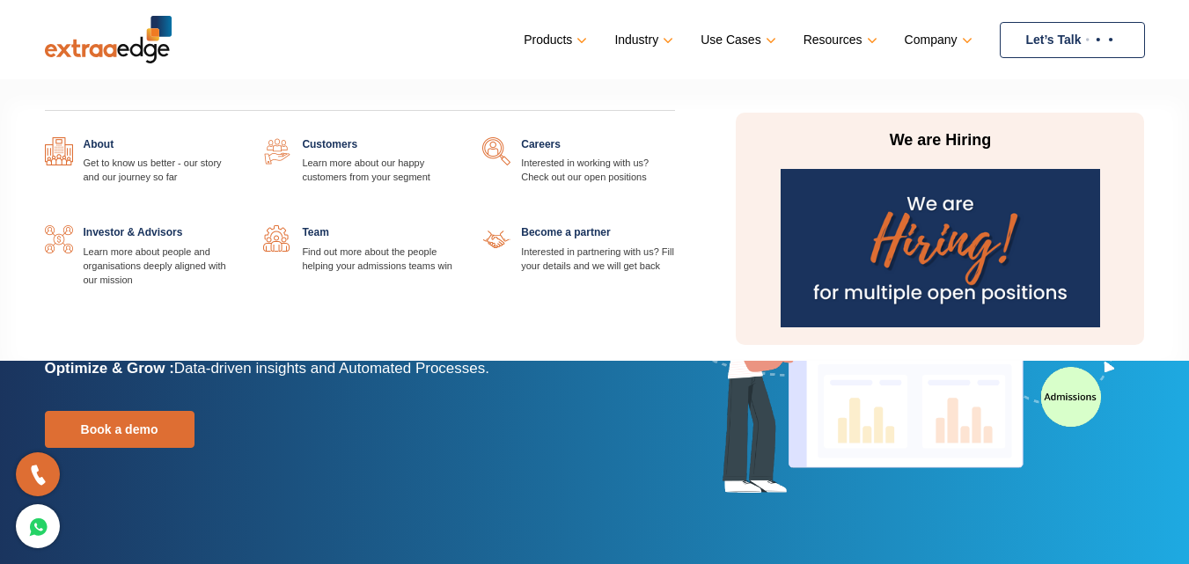
click at [675, 137] on link at bounding box center [675, 137] width 0 height 0
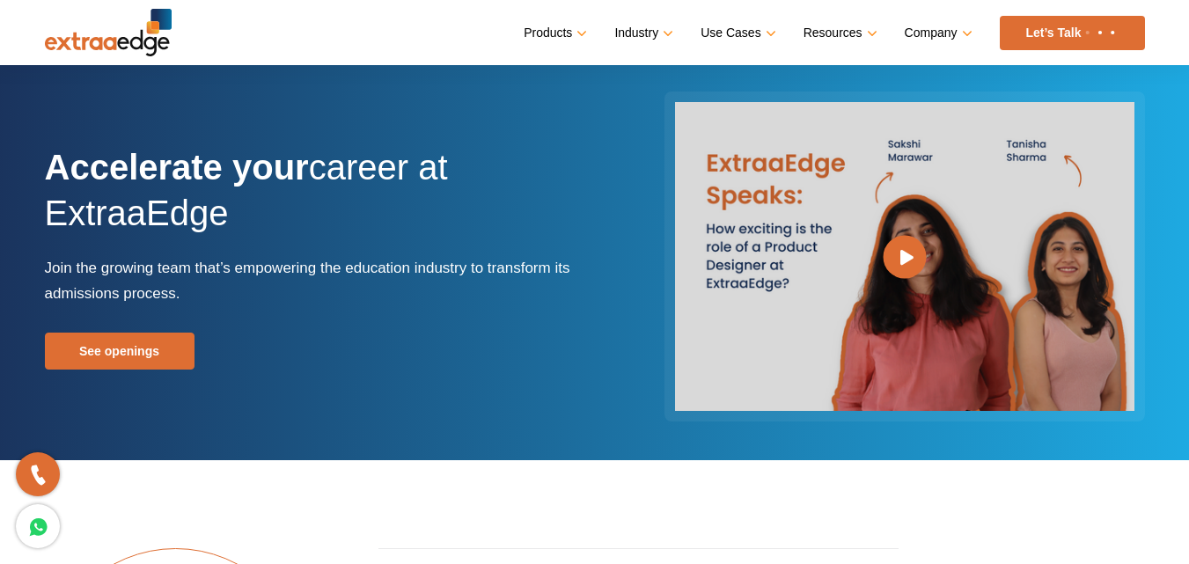
scroll to position [176, 0]
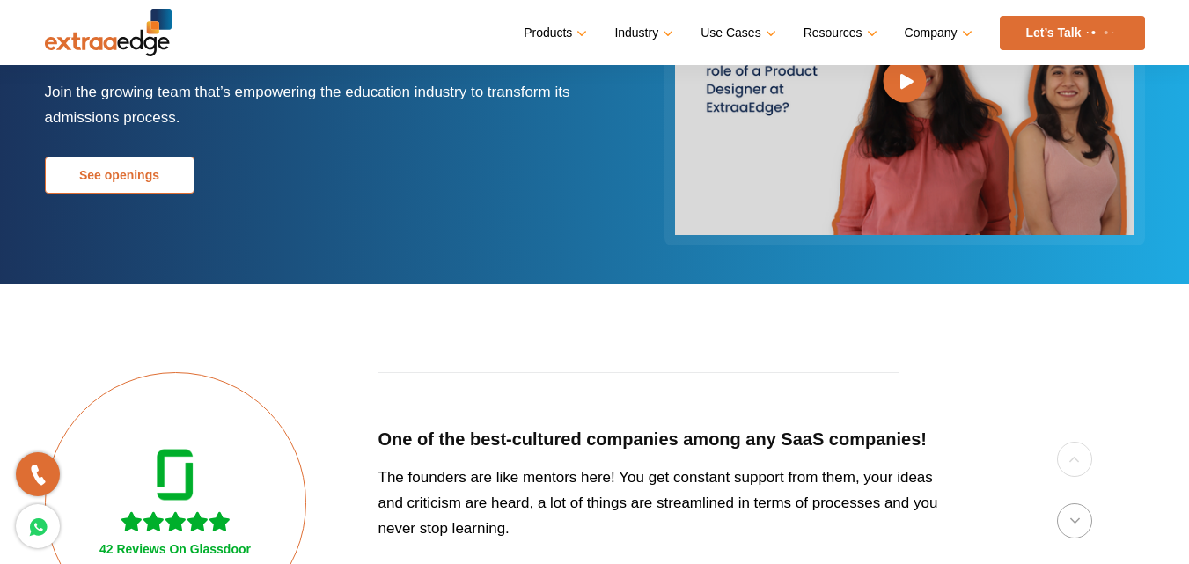
click at [158, 176] on link "See openings" at bounding box center [120, 175] width 150 height 37
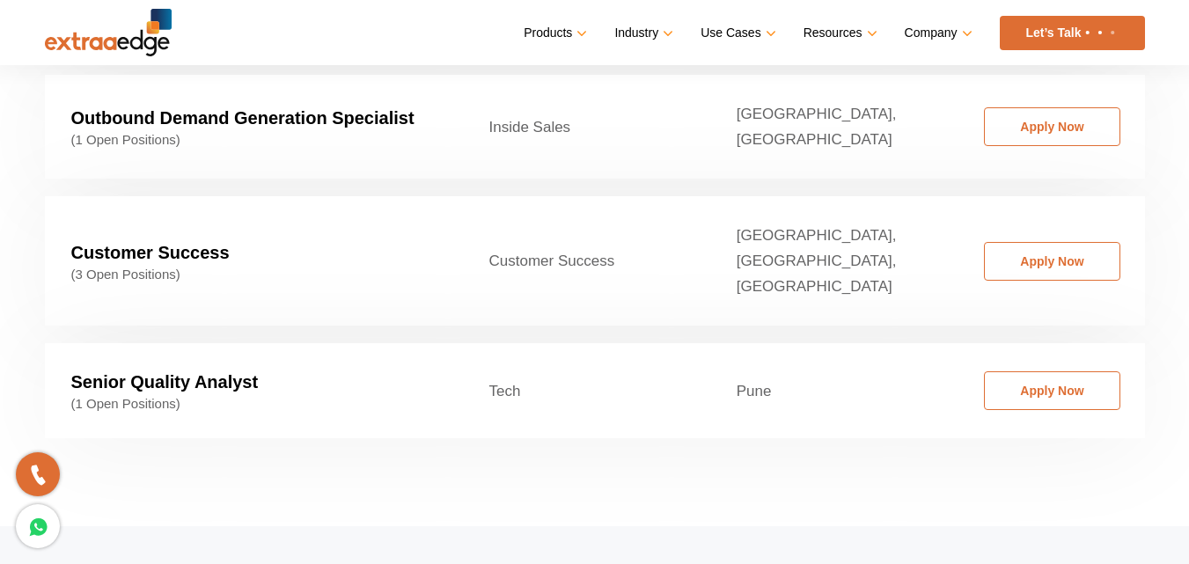
scroll to position [2854, 0]
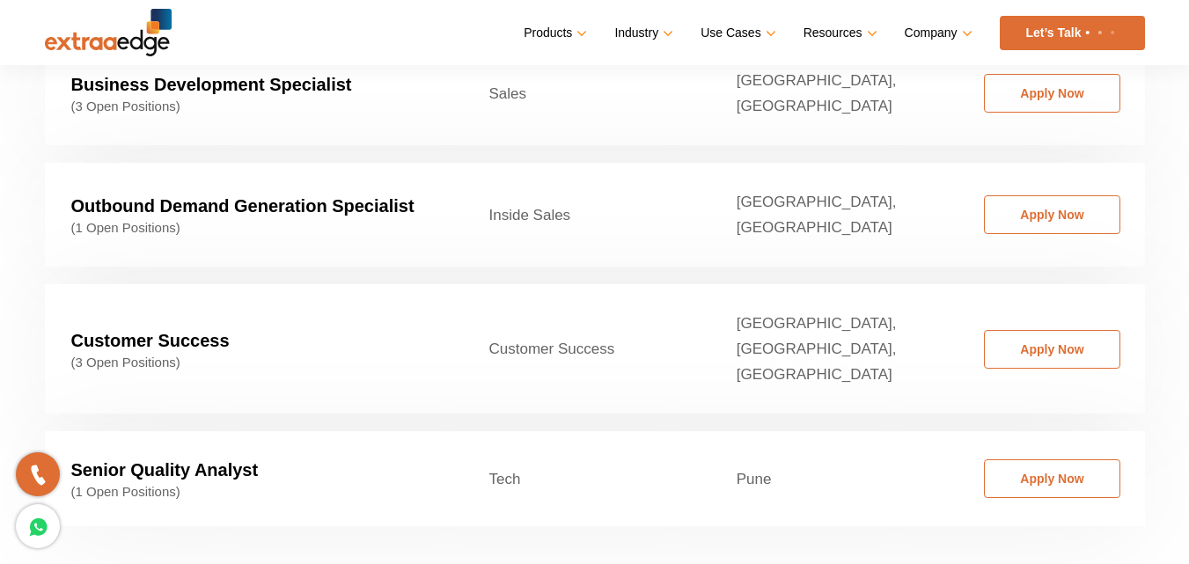
click at [173, 331] on strong "Customer Success" at bounding box center [150, 340] width 158 height 19
click at [806, 290] on td "Chandigarh, Dehradun, Pune" at bounding box center [834, 348] width 247 height 129
click at [466, 291] on td "Customer Success" at bounding box center [586, 348] width 247 height 129
click at [1098, 330] on link "Apply Now" at bounding box center [1052, 349] width 136 height 39
click at [262, 431] on td "Senior Quality Analyst (1 Open Positions)" at bounding box center [254, 478] width 418 height 95
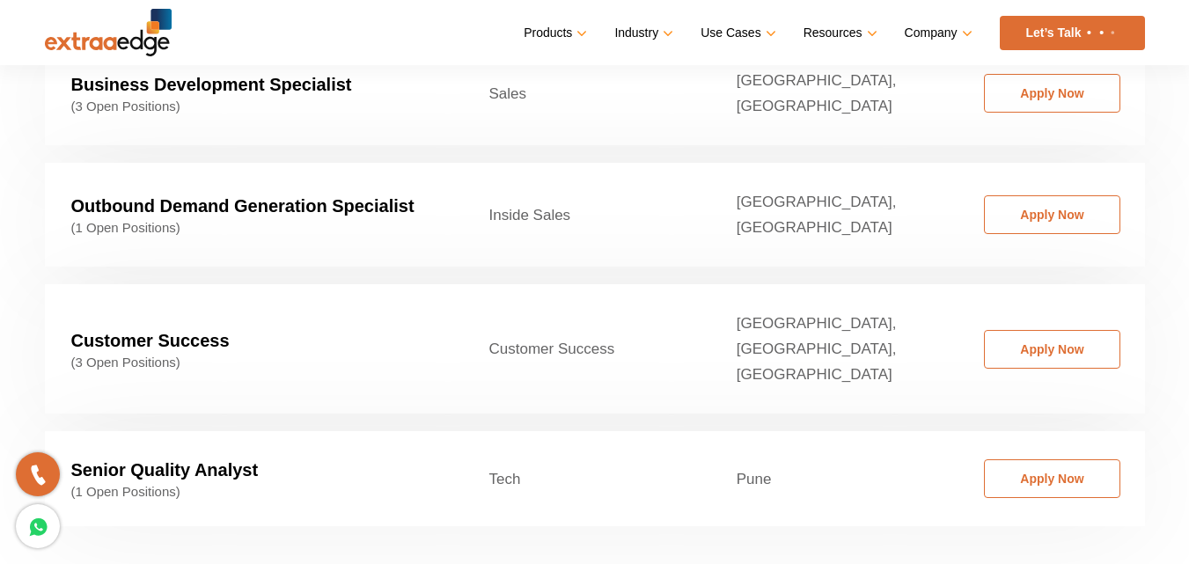
click at [468, 431] on td "Tech" at bounding box center [586, 478] width 247 height 95
click at [1062, 460] on link "Apply Now" at bounding box center [1052, 479] width 136 height 39
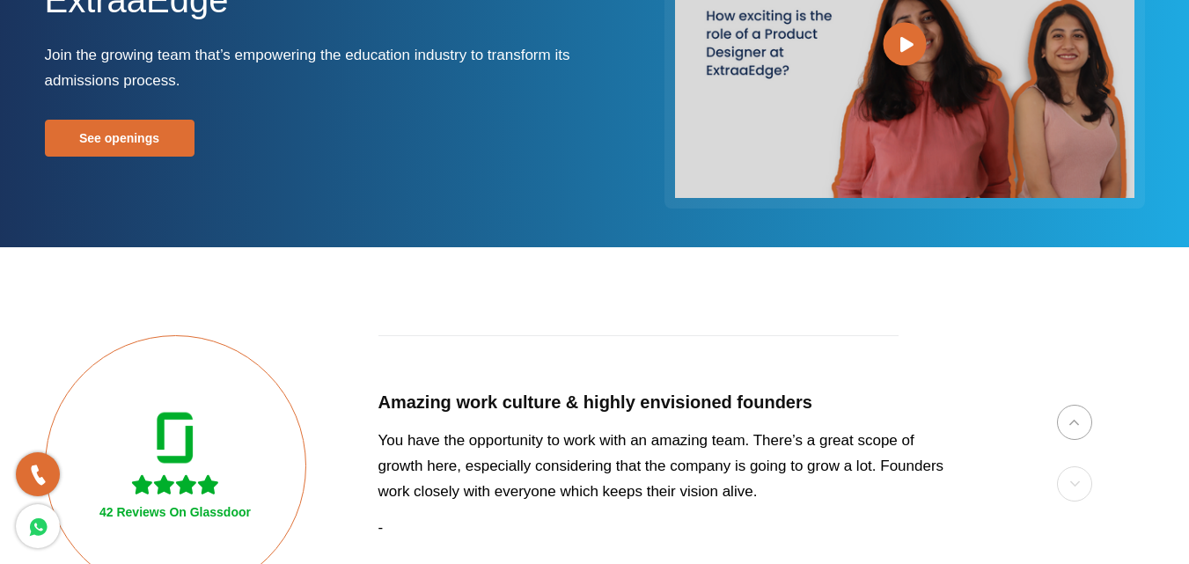
scroll to position [0, 0]
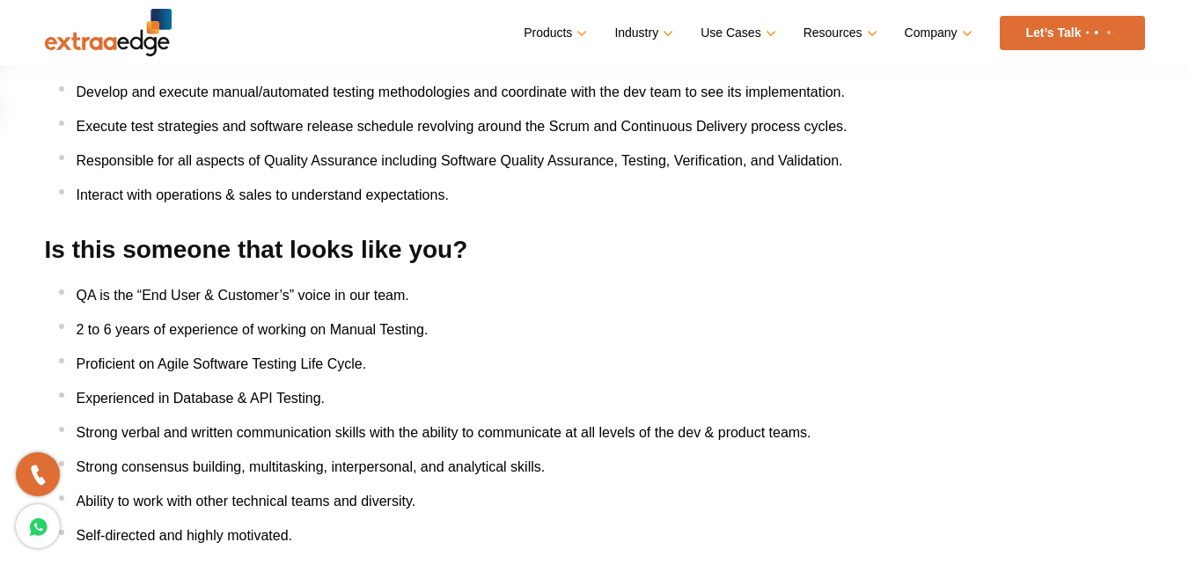
scroll to position [1057, 0]
